Goal: Navigation & Orientation: Go to known website

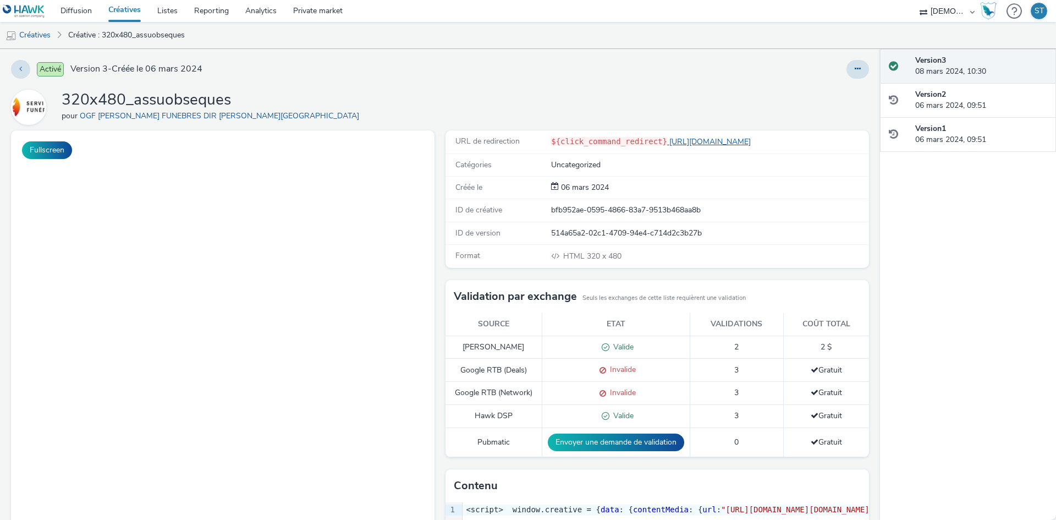
click at [715, 138] on link "[URL][DOMAIN_NAME]" at bounding box center [711, 141] width 88 height 10
click at [676, 143] on link "[URL][DOMAIN_NAME]" at bounding box center [711, 141] width 88 height 10
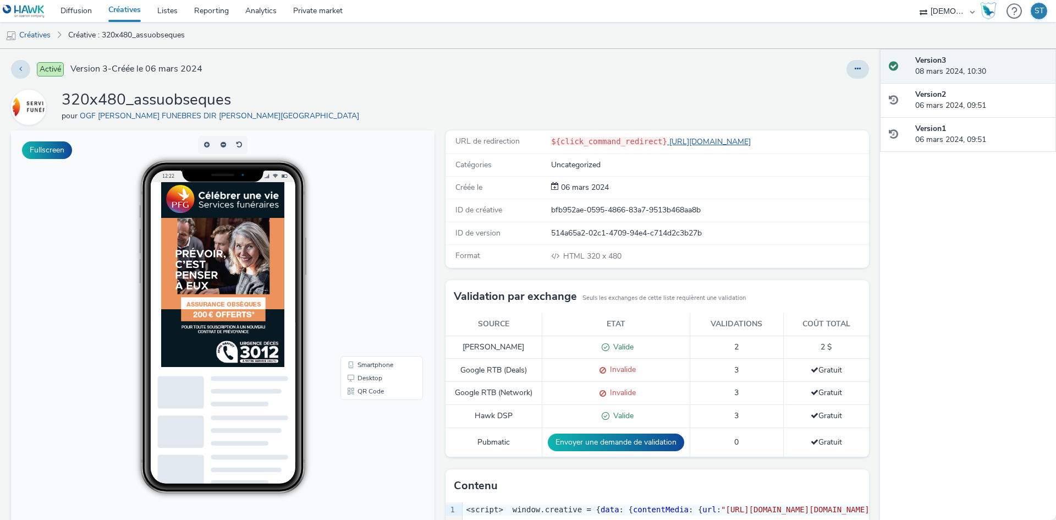
click at [739, 144] on link "[URL][DOMAIN_NAME]" at bounding box center [711, 141] width 88 height 10
